Goal: Navigation & Orientation: Find specific page/section

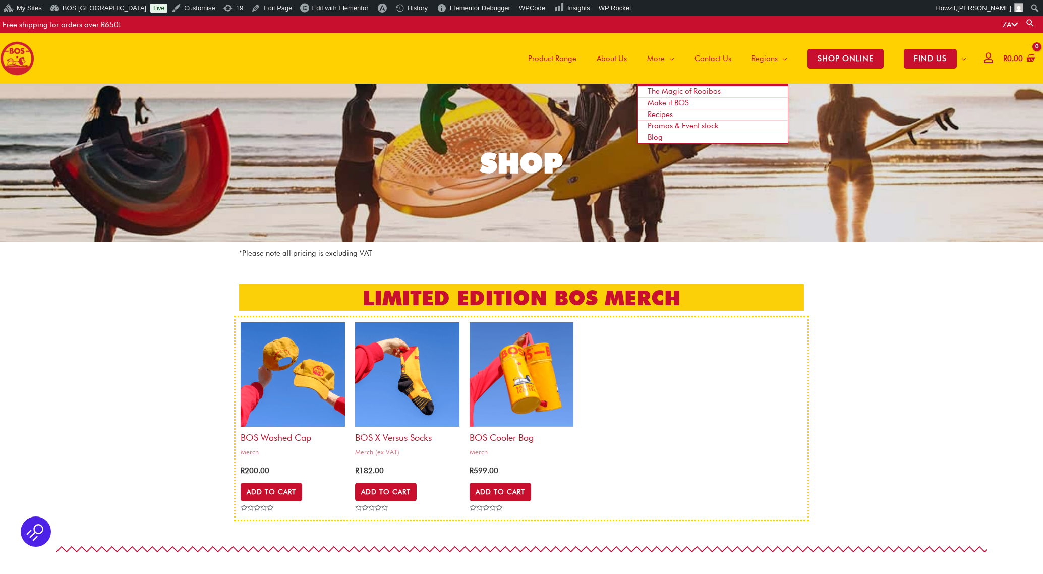
click at [658, 133] on span "Blog" at bounding box center [654, 137] width 15 height 9
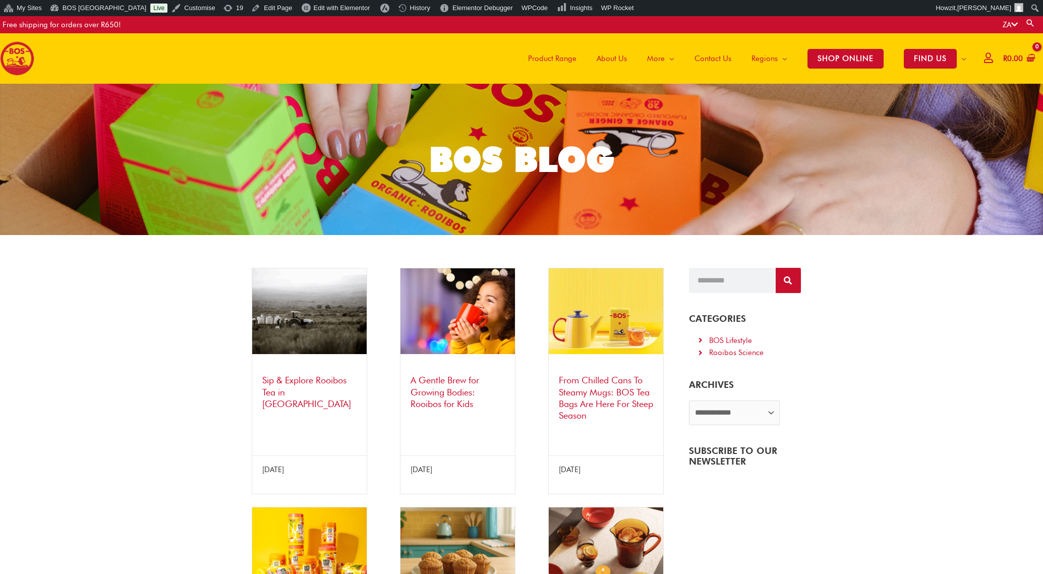
click at [556, 62] on span "Product Range" at bounding box center [552, 58] width 48 height 30
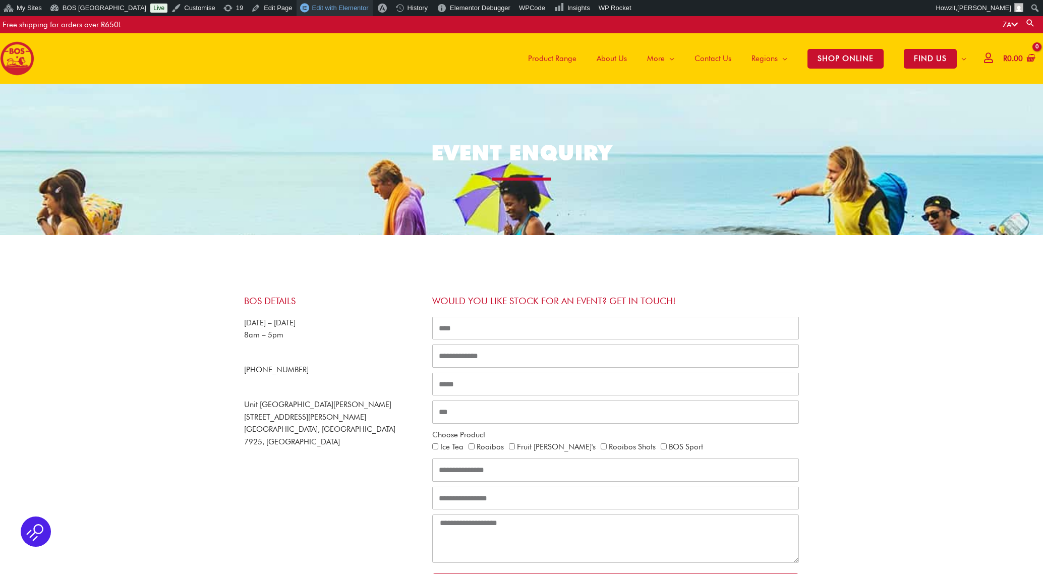
click at [322, 9] on span "Edit with Elementor" at bounding box center [340, 8] width 56 height 8
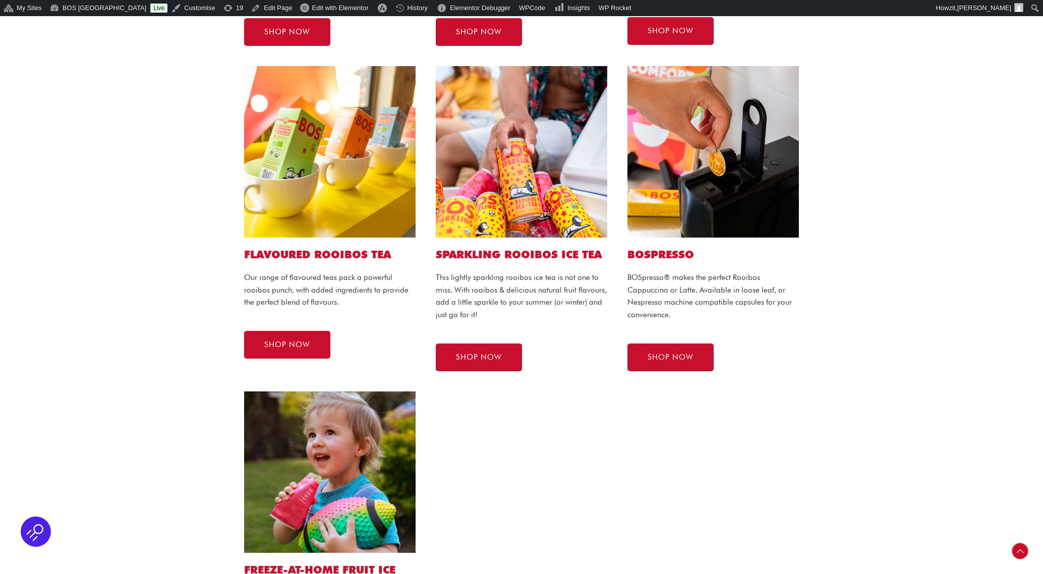
scroll to position [530, 0]
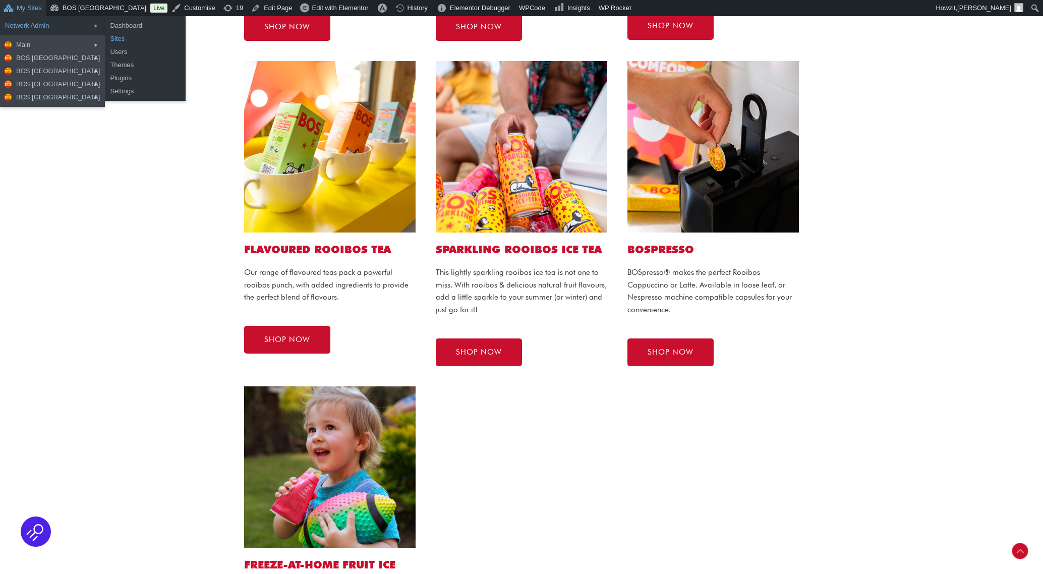
click at [105, 39] on link "Sites" at bounding box center [145, 38] width 81 height 13
